Goal: Information Seeking & Learning: Check status

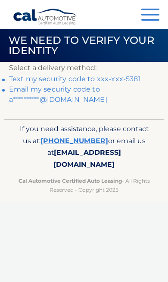
click at [129, 79] on link "Text my security code to xxx-xxx-5381" at bounding box center [75, 79] width 132 height 8
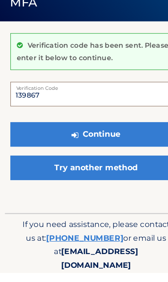
type input "139867"
click at [124, 150] on button "Continue" at bounding box center [84, 160] width 150 height 21
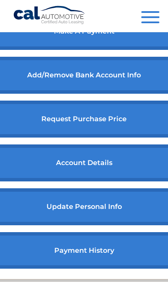
scroll to position [386, 0]
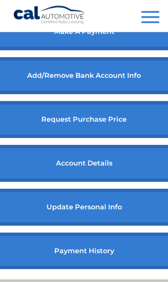
click at [110, 266] on link "payment history" at bounding box center [83, 251] width 191 height 37
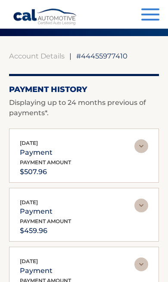
scroll to position [26, 0]
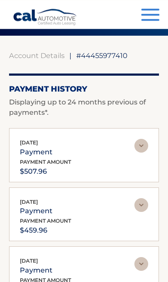
click at [6, 78] on section "Account Details | #44455977410 Back to Dashboard Payment History Displaying up …" at bounding box center [84, 252] width 168 height 433
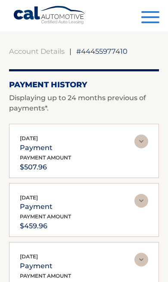
scroll to position [0, 0]
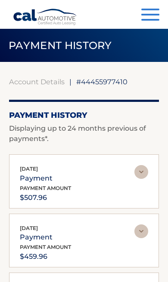
click at [159, 11] on button "Menu" at bounding box center [150, 16] width 18 height 14
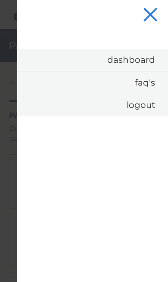
click at [139, 111] on link "Logout" at bounding box center [92, 105] width 150 height 22
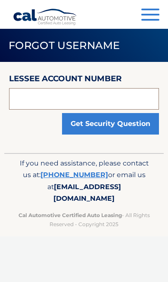
click at [117, 97] on input "text" at bounding box center [84, 98] width 150 height 21
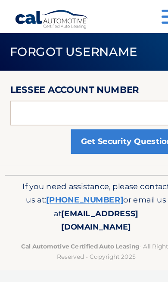
click at [142, 9] on span "button" at bounding box center [150, 10] width 18 height 2
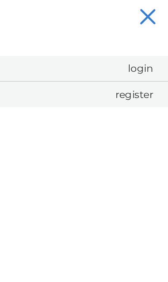
click at [131, 59] on link "Login" at bounding box center [92, 60] width 150 height 22
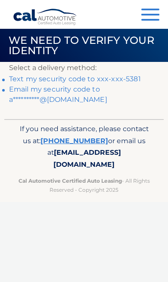
click at [133, 79] on link "Text my security code to xxx-xxx-5381" at bounding box center [75, 79] width 132 height 8
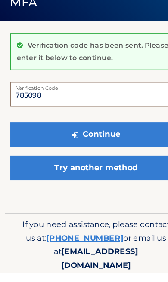
type input "785098"
click at [127, 150] on button "Continue" at bounding box center [84, 160] width 150 height 21
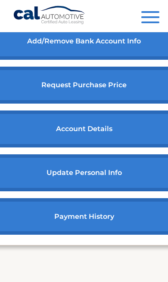
scroll to position [422, 0]
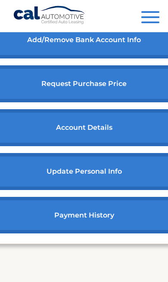
click at [117, 224] on link "payment history" at bounding box center [83, 215] width 191 height 37
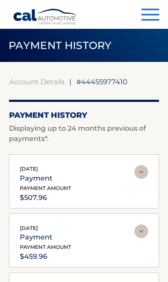
click at [159, 15] on span "button" at bounding box center [150, 15] width 18 height 2
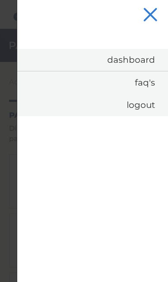
click at [151, 14] on span "button" at bounding box center [150, 15] width 14 height 14
